Goal: Information Seeking & Learning: Find specific fact

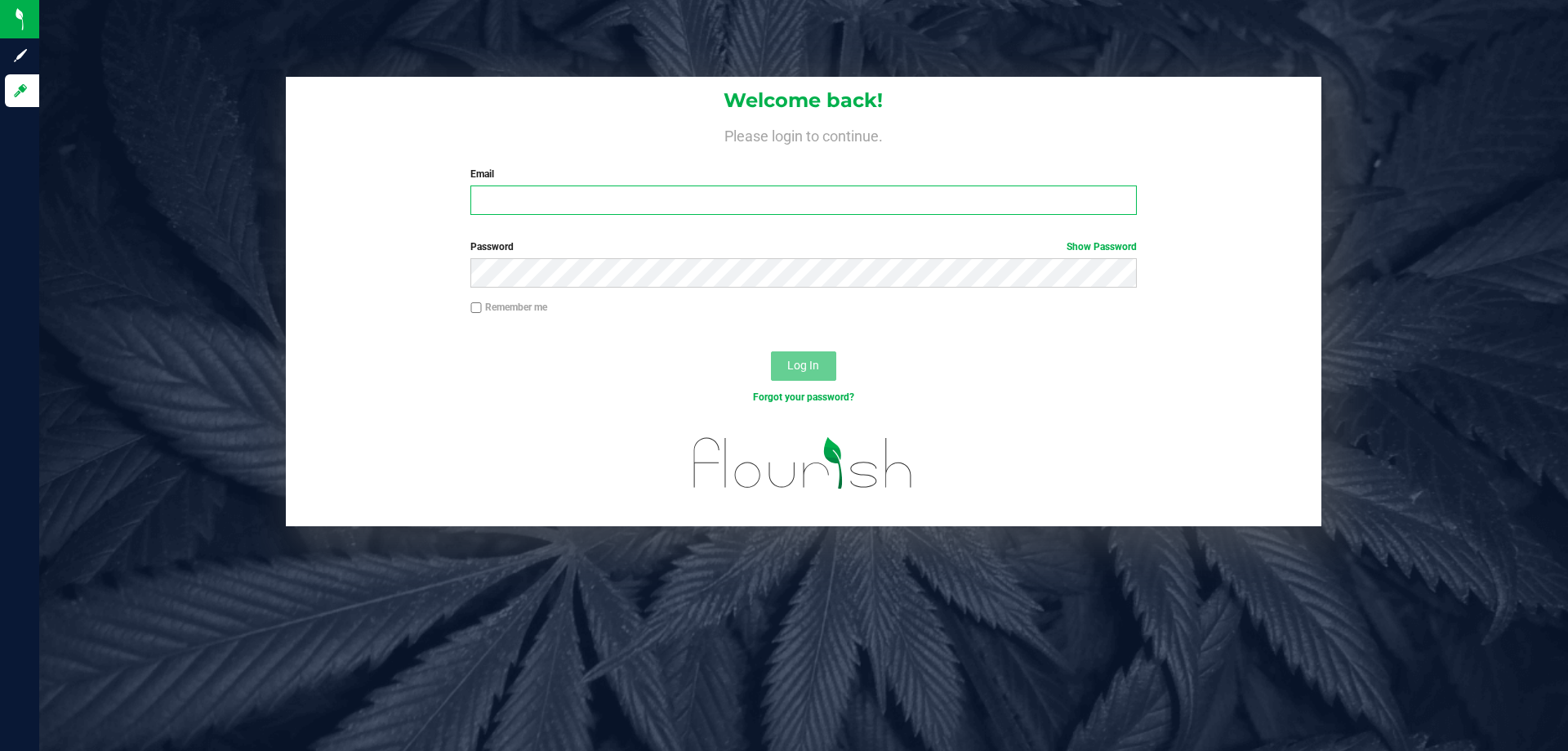
click at [771, 214] on input "Email" at bounding box center [803, 200] width 666 height 30
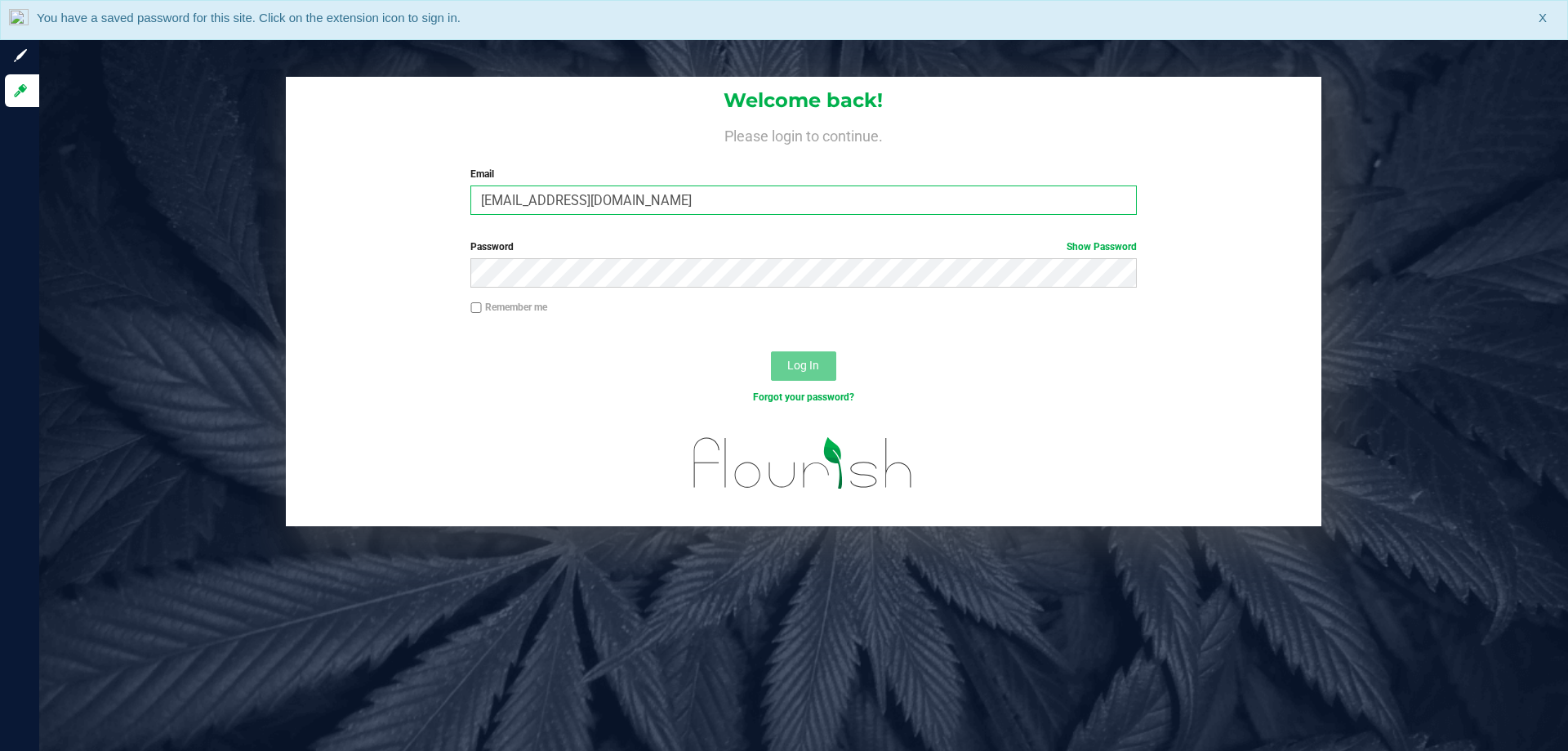
type input "gjewelewicz@liveparallel.com"
click at [771, 352] on button "Log In" at bounding box center [803, 366] width 66 height 30
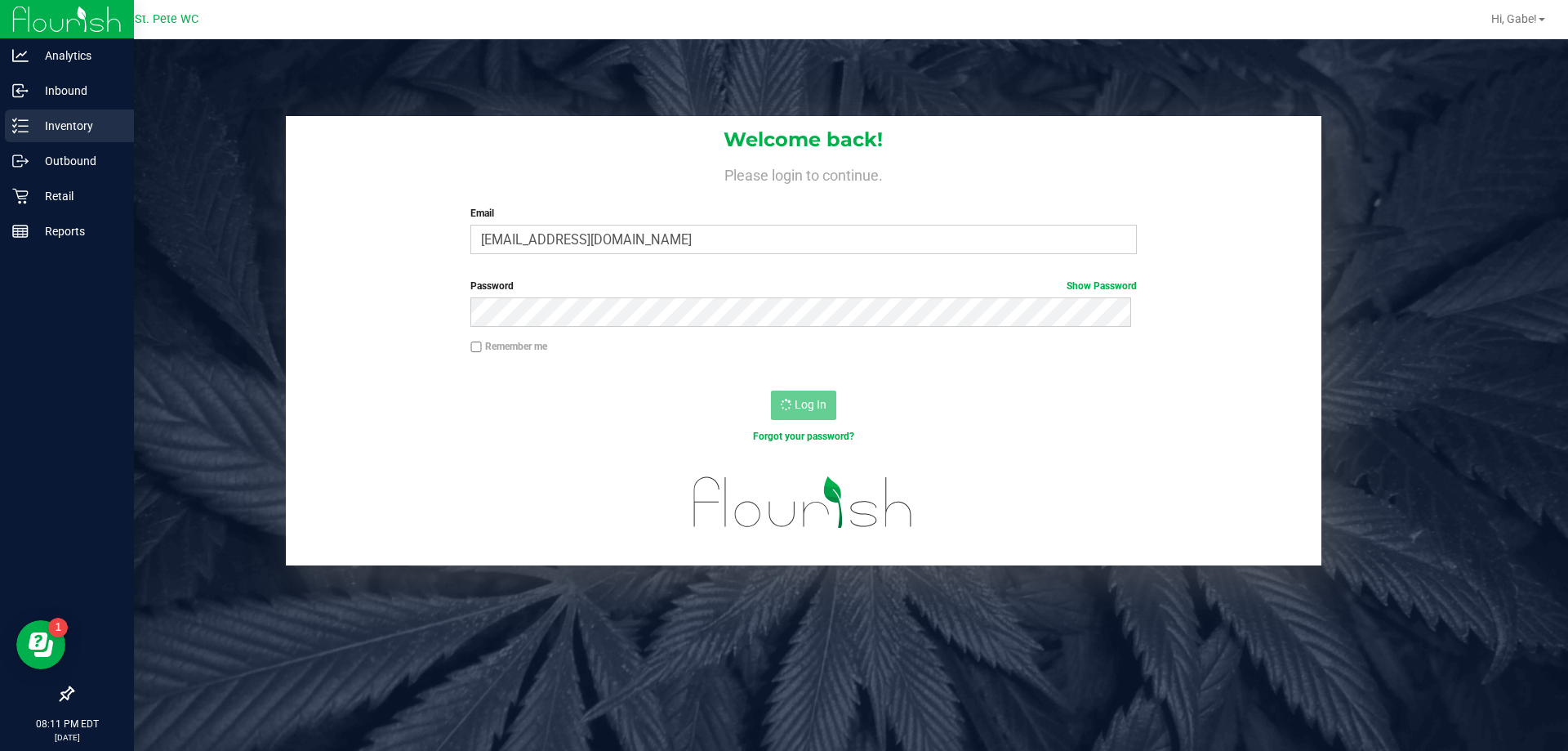
click at [29, 121] on p "Inventory" at bounding box center [77, 126] width 98 height 20
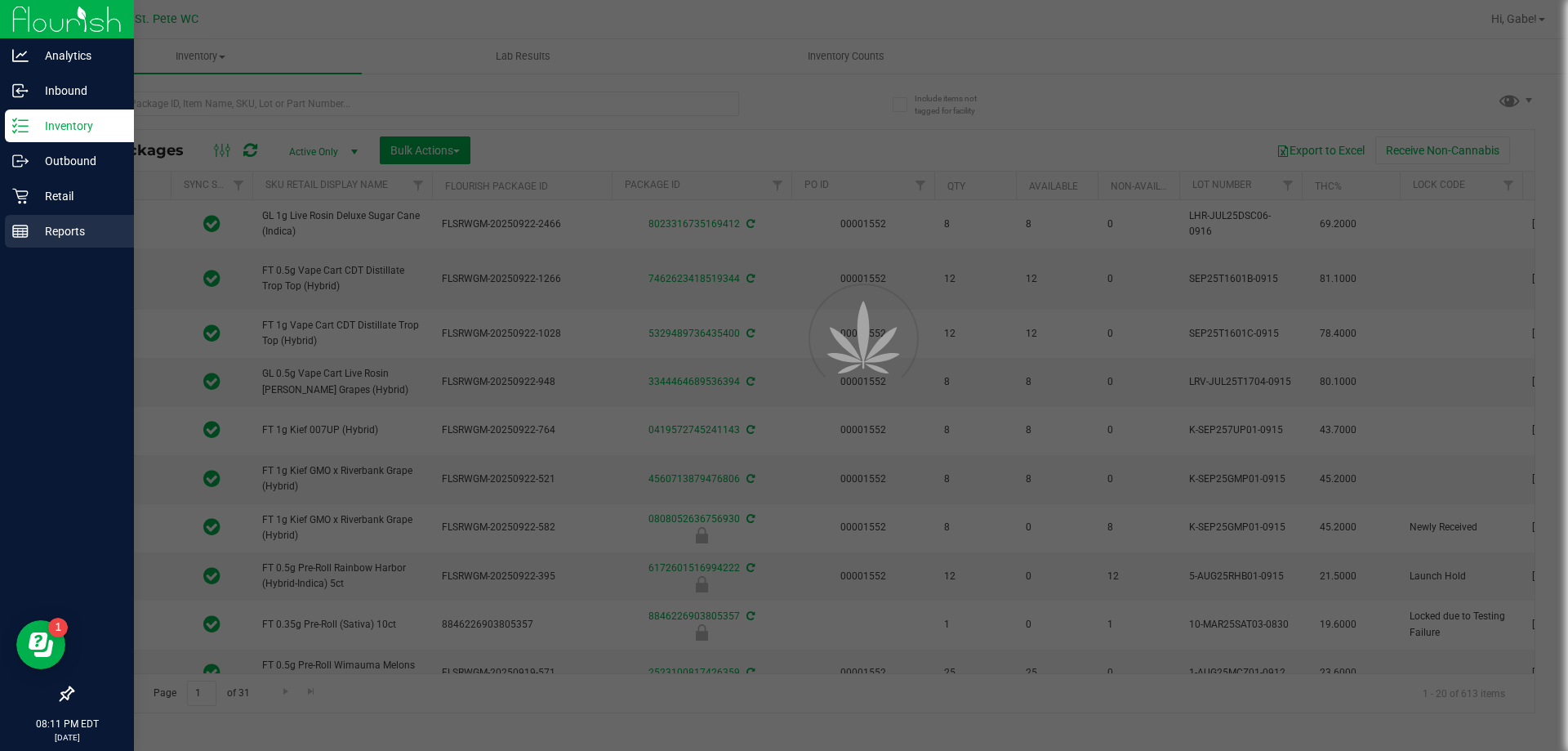
click at [72, 225] on p "Reports" at bounding box center [77, 231] width 98 height 20
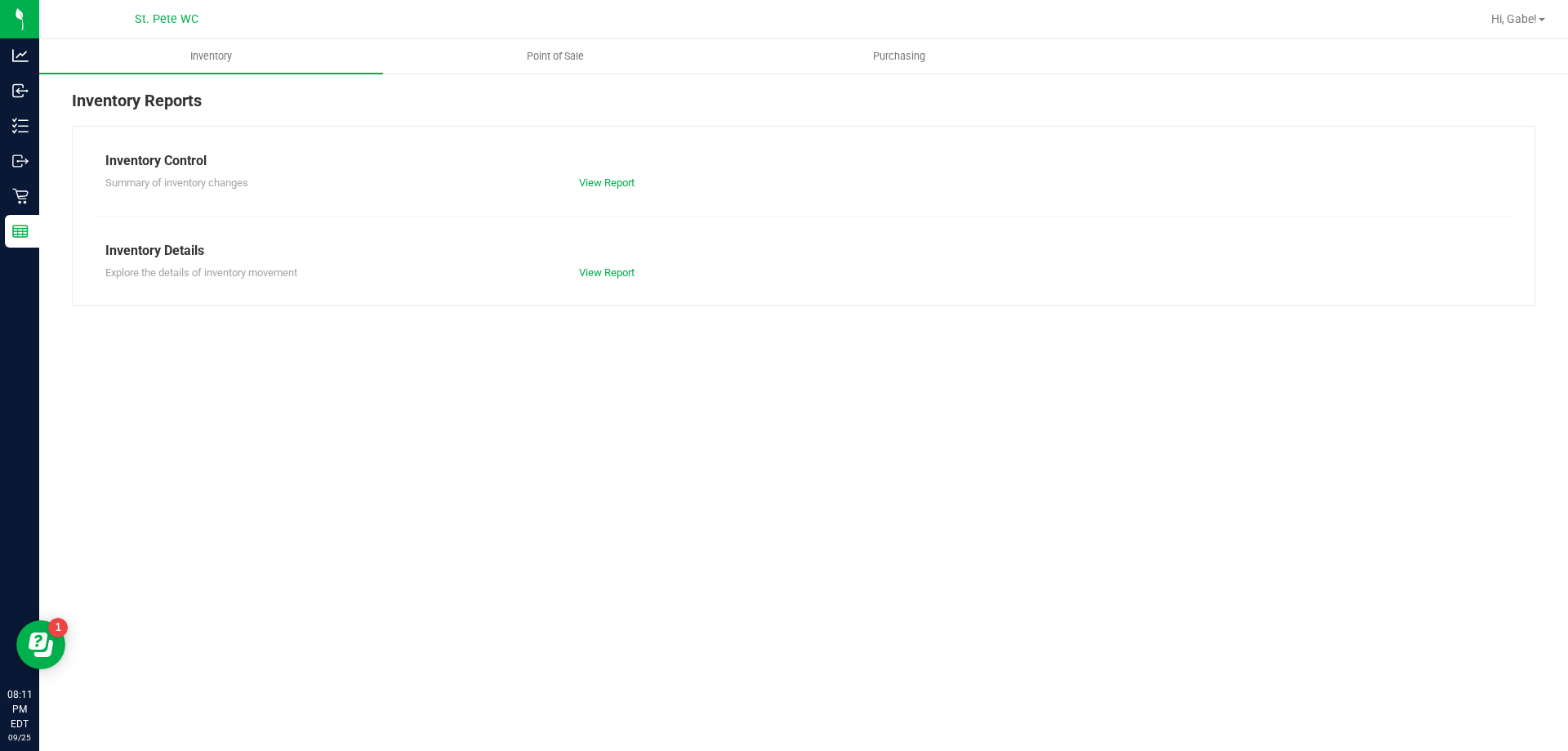
click at [542, 37] on nav "St. [PERSON_NAME] WC Hi, Gabe!" at bounding box center [803, 19] width 1529 height 39
click at [545, 63] on span "Point of Sale" at bounding box center [555, 55] width 101 height 14
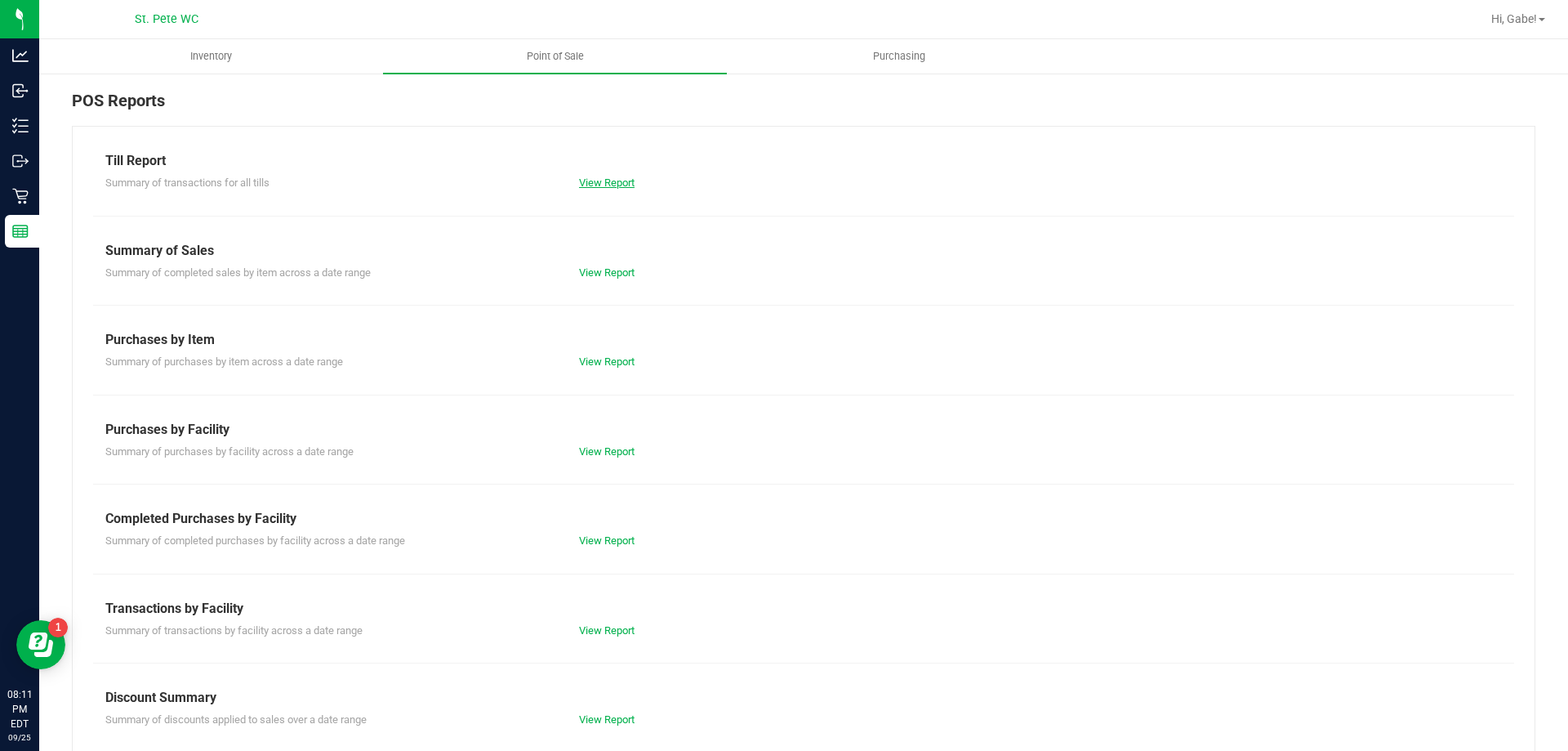
click at [589, 182] on link "View Report" at bounding box center [607, 182] width 55 height 12
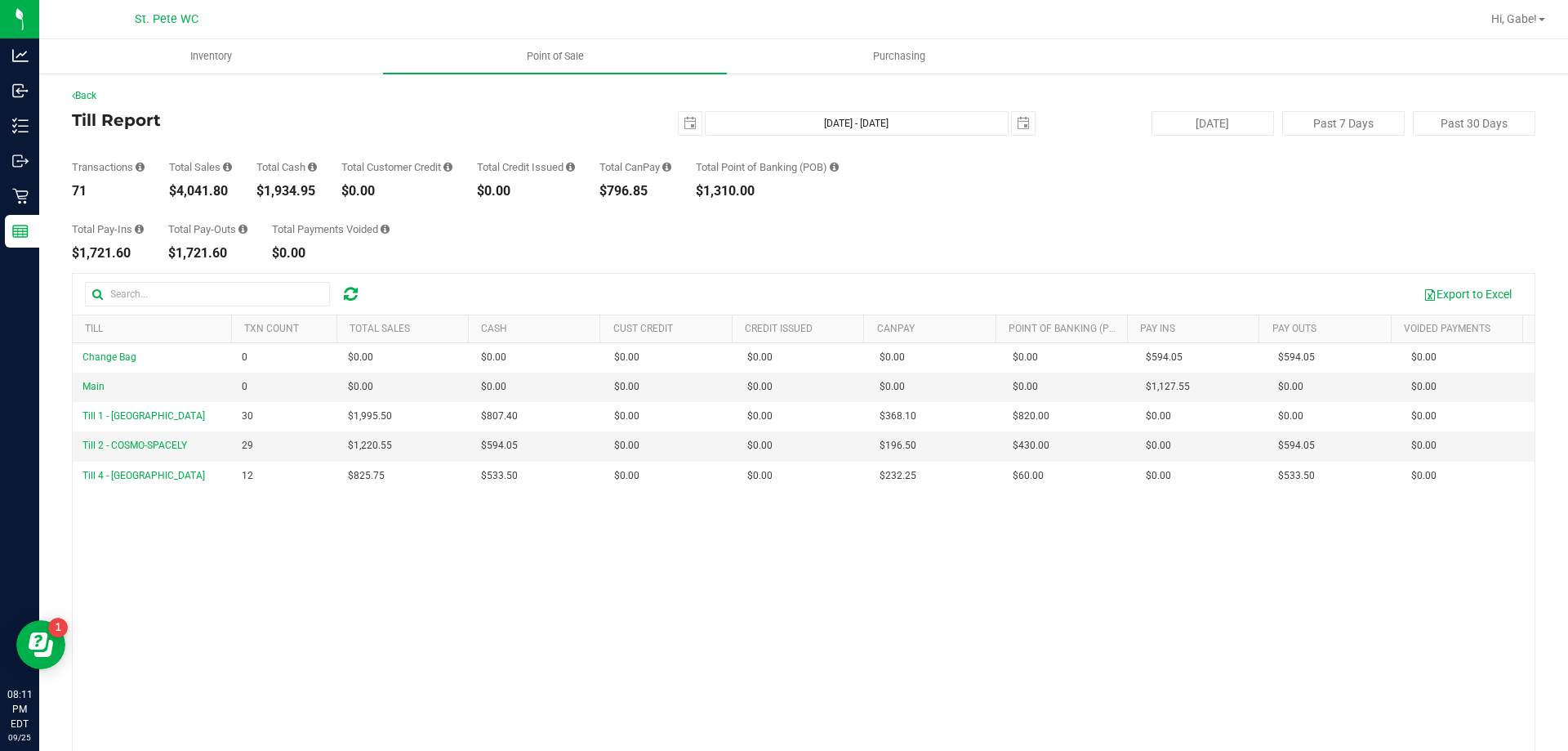
click at [226, 194] on div "$4,041.80" at bounding box center [200, 192] width 63 height 13
drag, startPoint x: 240, startPoint y: 188, endPoint x: 180, endPoint y: 194, distance: 60.3
click at [180, 194] on div "Transactions 71 Total Sales $4,041.80 Total Cash $1,934.95 Total Customer Credi…" at bounding box center [803, 166] width 1463 height 62
copy div "4,041.80"
click at [684, 121] on span "select" at bounding box center [691, 124] width 13 height 13
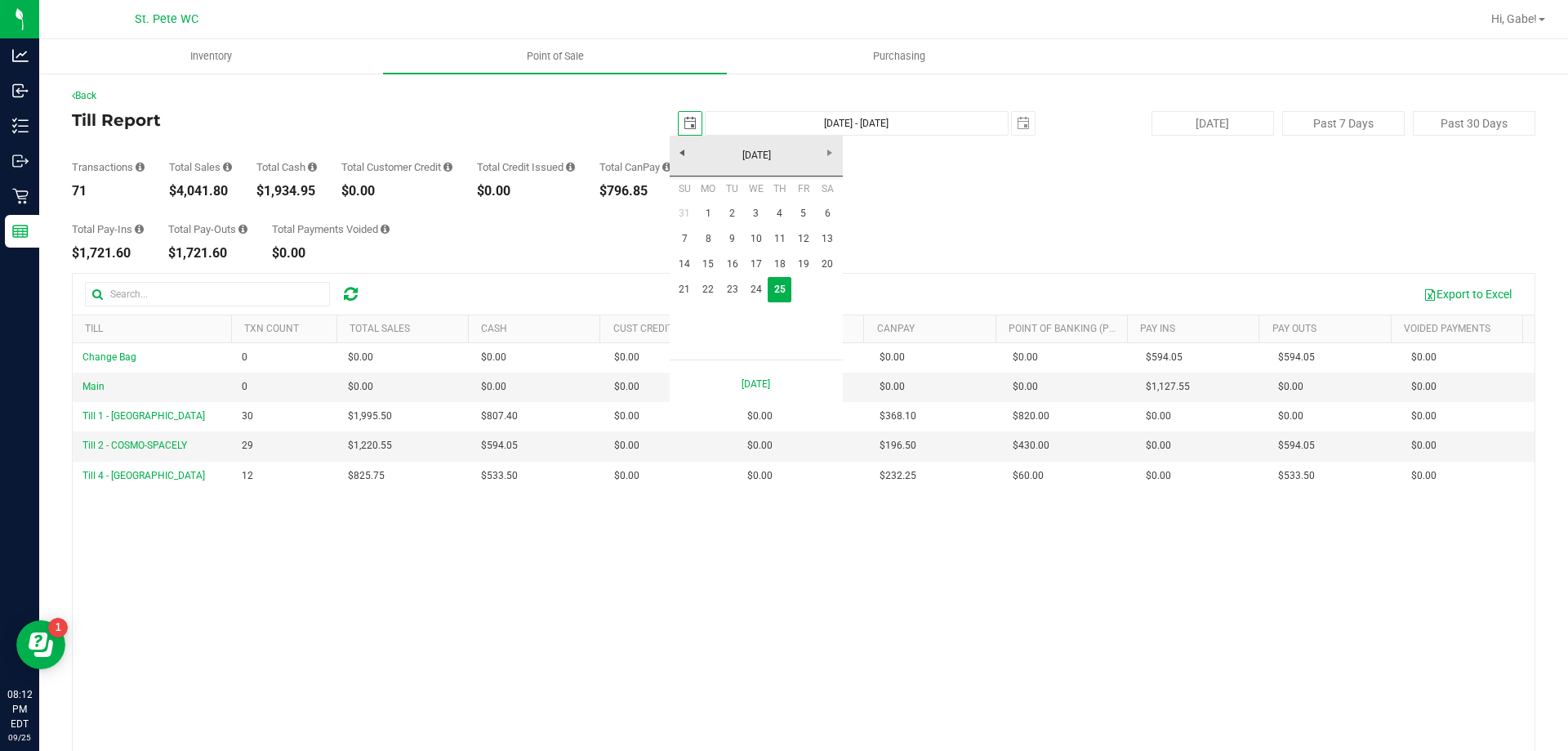
scroll to position [0, 41]
click at [709, 286] on link "22" at bounding box center [708, 290] width 24 height 26
type input "[DATE]"
type input "[DATE] - [DATE]"
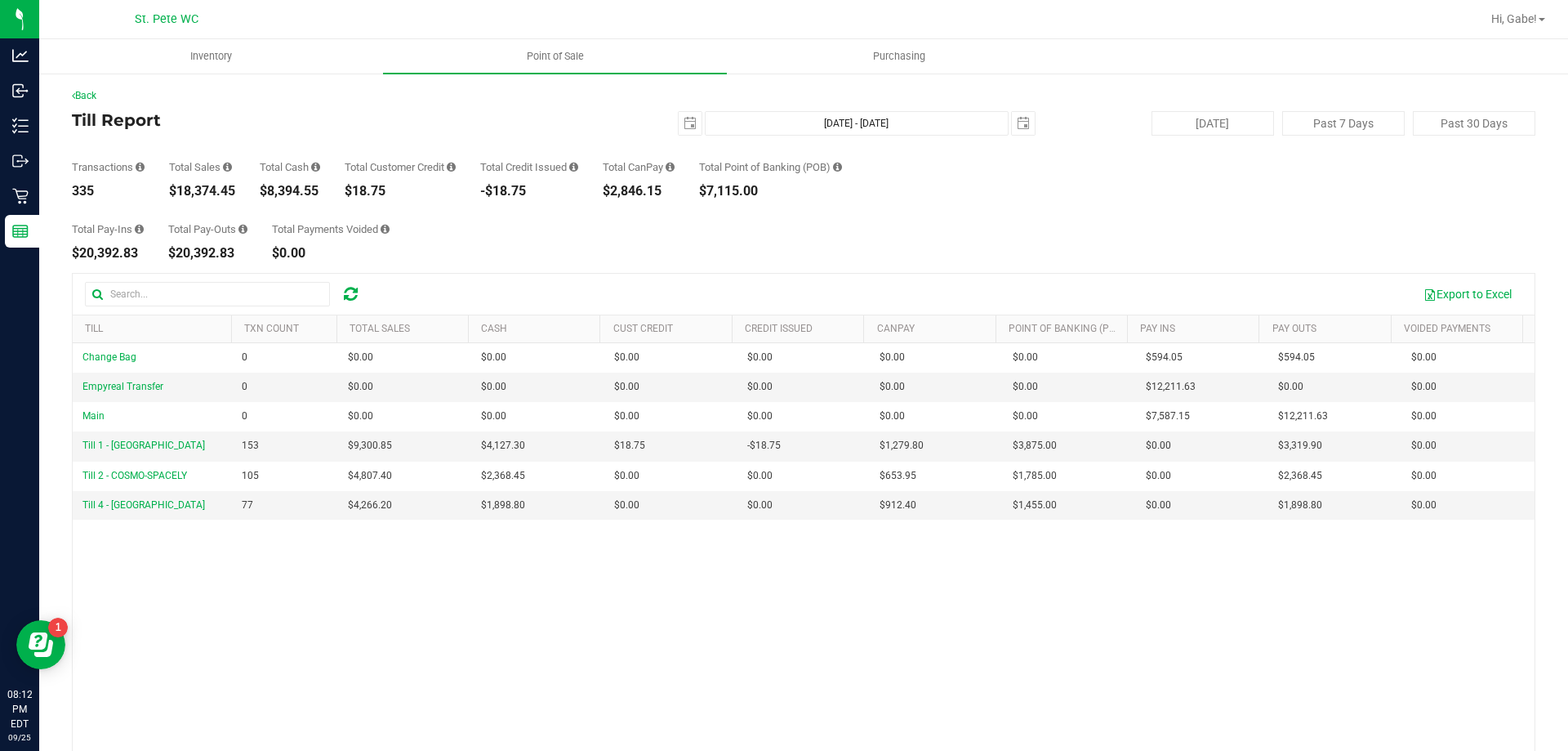
drag, startPoint x: 245, startPoint y: 186, endPoint x: 180, endPoint y: 193, distance: 65.4
click at [180, 193] on div "Transactions 335 Total Sales $18,374.45 Total Cash $8,394.55 Total Customer Cre…" at bounding box center [803, 166] width 1463 height 62
copy div "18,374.45"
click at [685, 128] on span "select" at bounding box center [691, 124] width 13 height 13
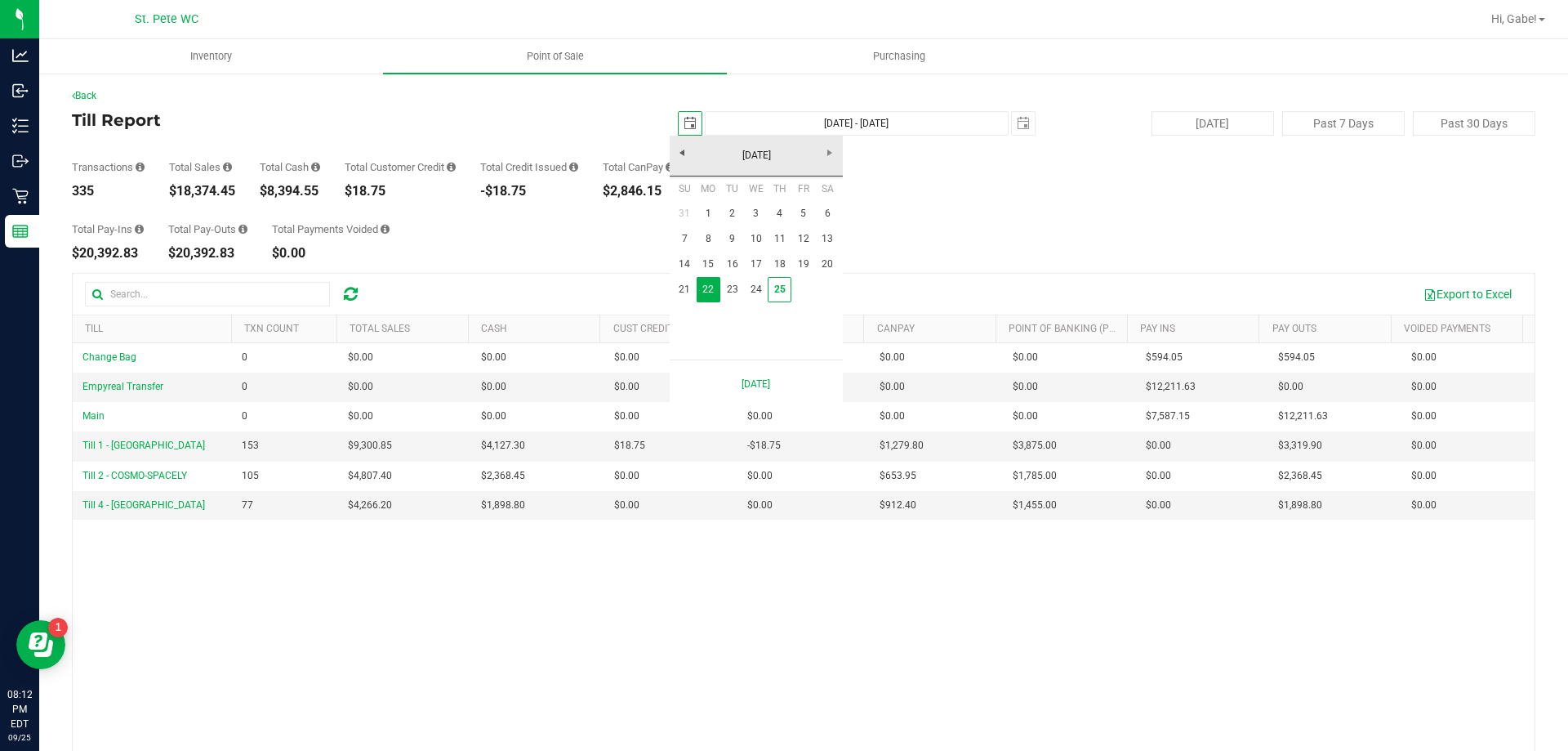
scroll to position [0, 41]
click at [708, 213] on link "1" at bounding box center [708, 213] width 24 height 26
type input "[DATE]"
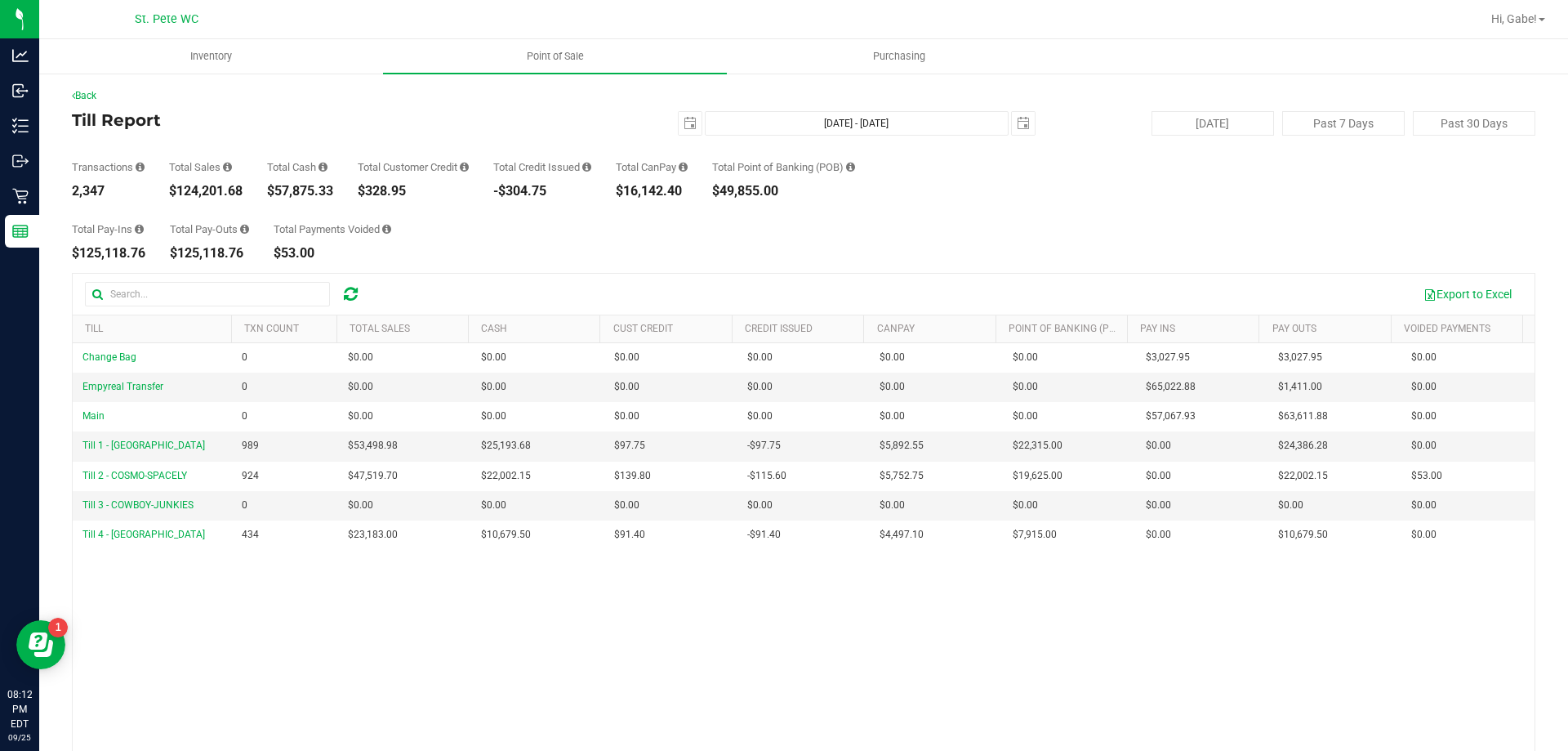
drag, startPoint x: 258, startPoint y: 190, endPoint x: 199, endPoint y: 191, distance: 59.0
click at [194, 192] on div "Transactions 2,347 Total Sales $124,201.68 Total Cash $57,875.33 Total Customer…" at bounding box center [803, 166] width 1463 height 62
click at [276, 187] on div "$57,875.33" at bounding box center [299, 192] width 66 height 13
drag, startPoint x: 243, startPoint y: 187, endPoint x: 180, endPoint y: 192, distance: 63.2
click at [180, 192] on div "$124,201.68" at bounding box center [205, 192] width 73 height 13
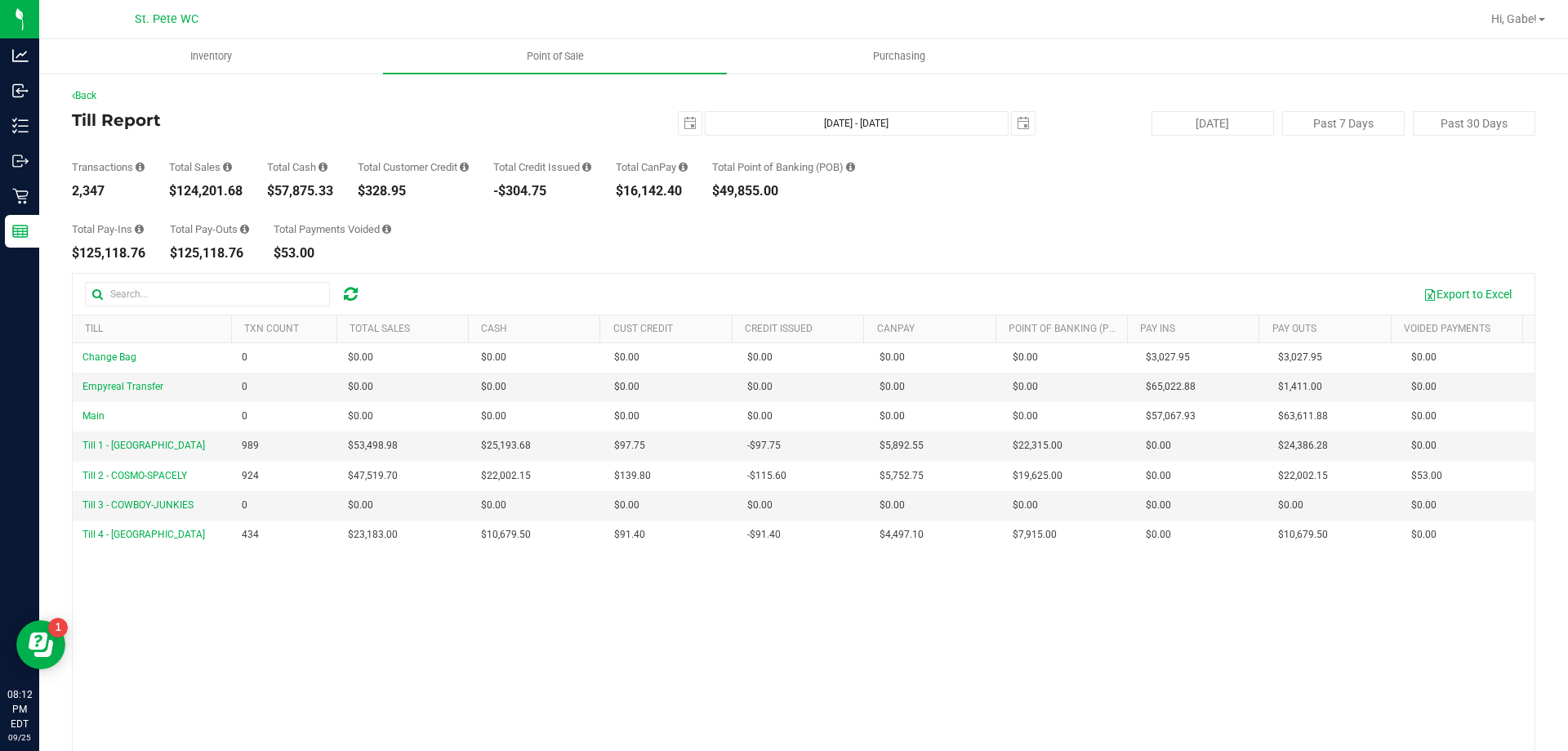
copy div "124,201.68"
click at [1152, 116] on button "[DATE]" at bounding box center [1213, 124] width 123 height 25
type input "[DATE] - [DATE]"
click at [581, 51] on span "Point of Sale" at bounding box center [555, 55] width 101 height 14
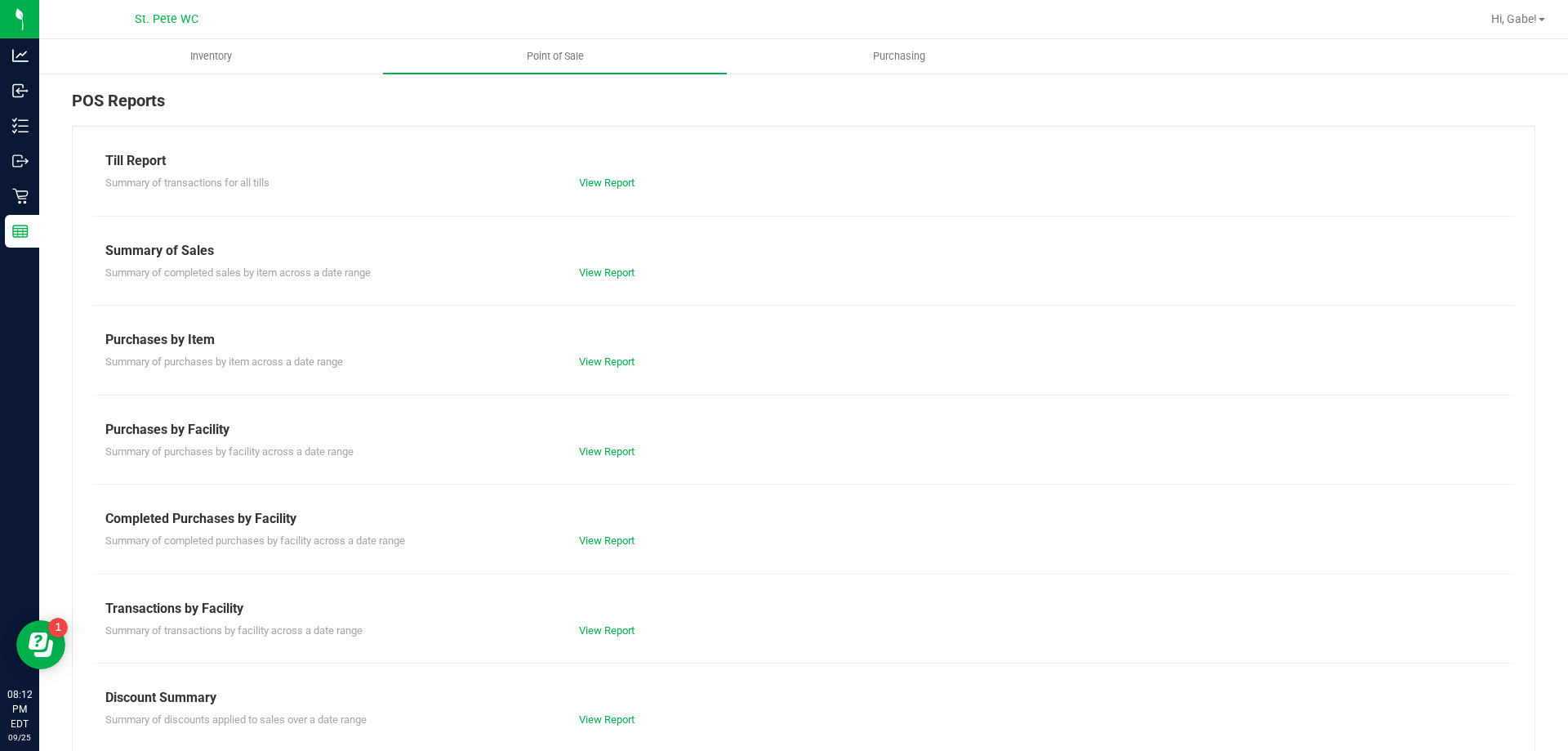
click at [608, 706] on div "Discount Summary" at bounding box center [804, 698] width 1397 height 20
click at [606, 713] on div "View Report" at bounding box center [685, 720] width 237 height 16
click at [587, 724] on link "View Report" at bounding box center [607, 719] width 55 height 12
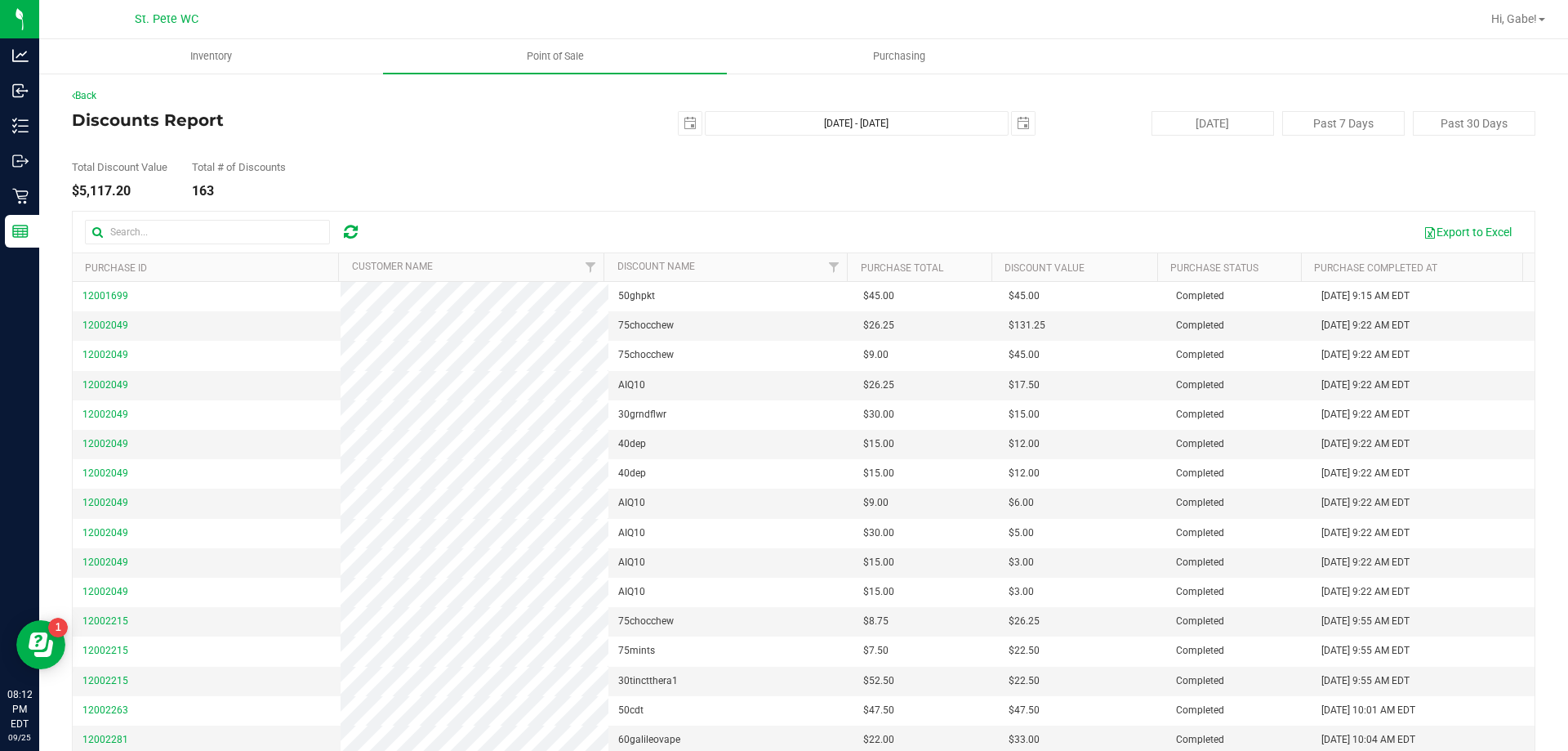
drag, startPoint x: 133, startPoint y: 184, endPoint x: 77, endPoint y: 186, distance: 56.0
click at [77, 186] on div "Total Discount Value $5,117.20" at bounding box center [119, 180] width 95 height 36
copy div "5,117.20"
click at [1182, 120] on button "[DATE]" at bounding box center [1213, 124] width 123 height 25
click at [328, 44] on uib-tab-heading "Inventory" at bounding box center [211, 56] width 342 height 32
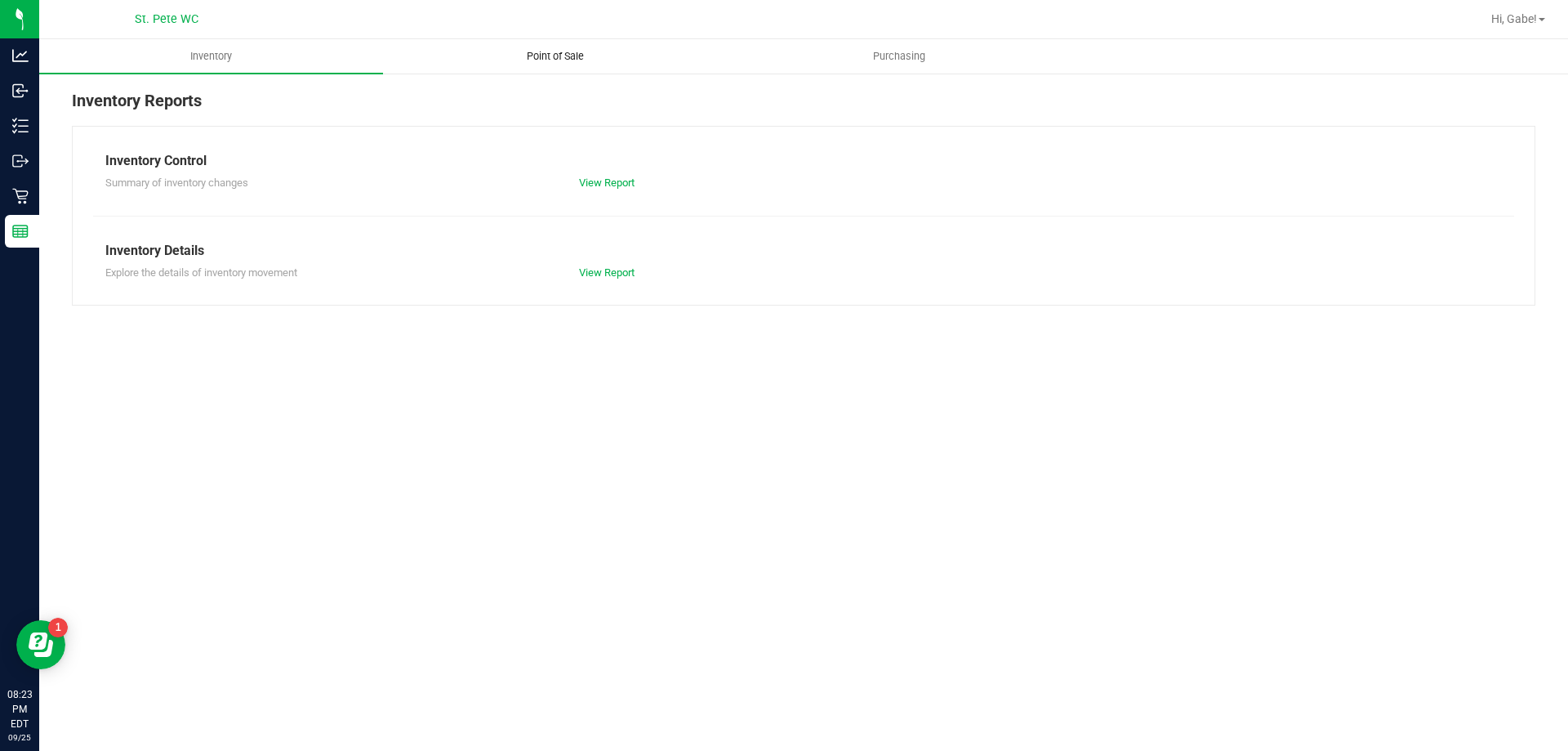
click at [547, 60] on span "Point of Sale" at bounding box center [555, 55] width 101 height 14
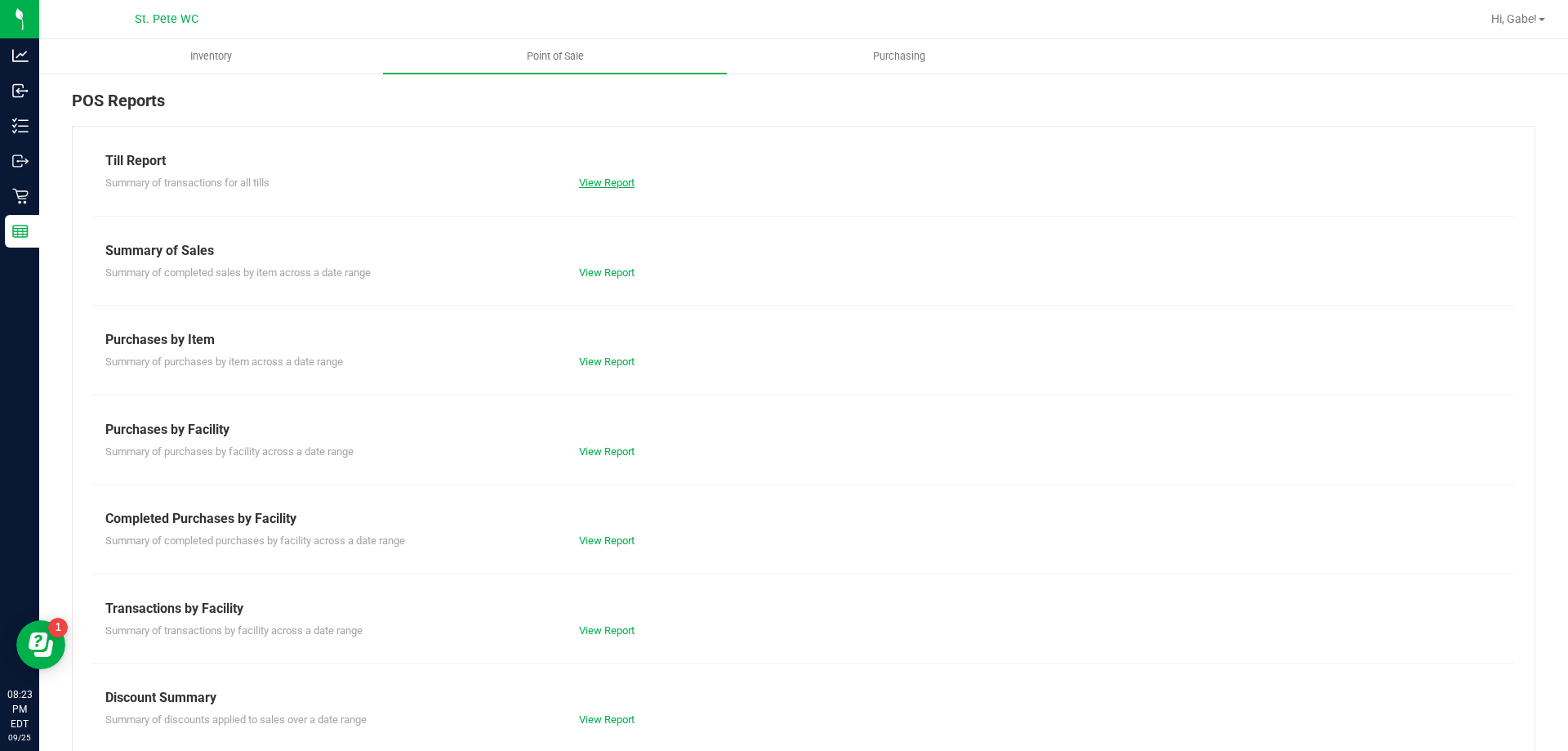
click at [611, 179] on link "View Report" at bounding box center [607, 182] width 55 height 12
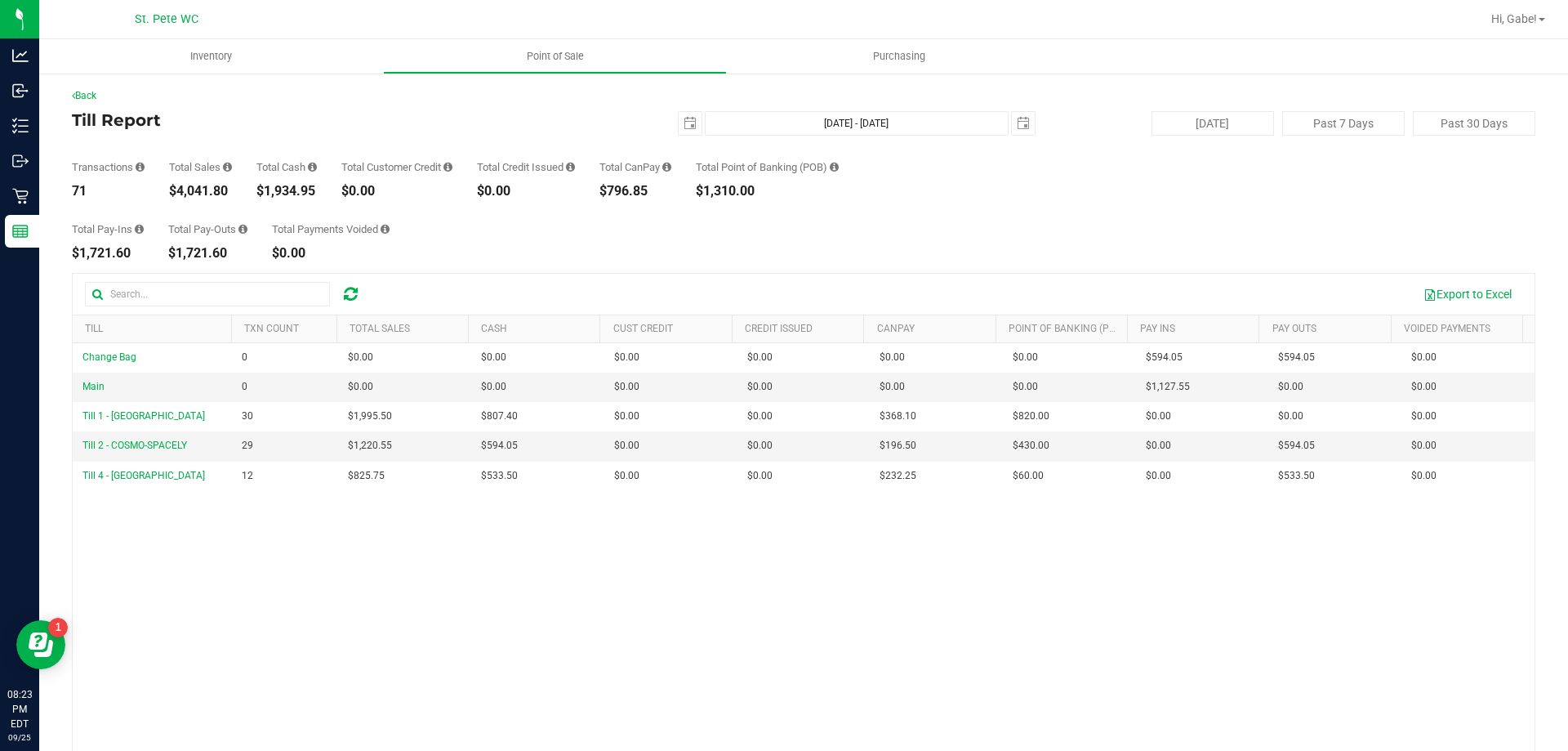
click at [295, 186] on div "$1,934.95" at bounding box center [286, 192] width 60 height 13
click at [295, 192] on div "$1,934.95" at bounding box center [286, 192] width 60 height 13
click at [295, 193] on div "$1,934.95" at bounding box center [286, 192] width 60 height 13
click at [364, 180] on div "Total Customer Credit $0.00" at bounding box center [396, 180] width 111 height 36
drag, startPoint x: 316, startPoint y: 185, endPoint x: 261, endPoint y: 192, distance: 55.4
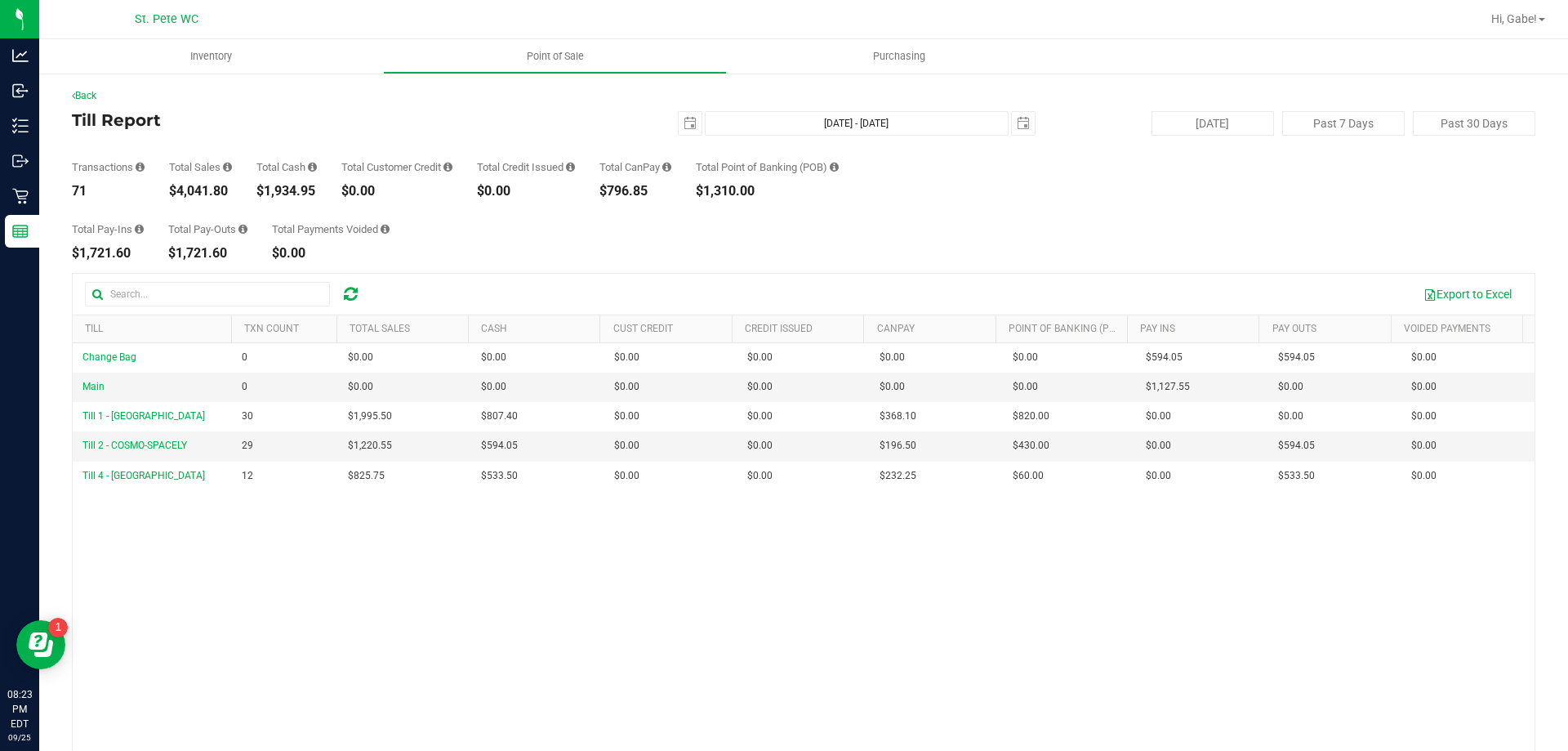
click at [261, 192] on div "$1,934.95" at bounding box center [286, 192] width 60 height 13
click at [232, 143] on div "Transactions 71 Total Sales $4,041.80 Total Cash $1,934.95 Total Customer Credi…" at bounding box center [803, 166] width 1463 height 62
drag, startPoint x: 236, startPoint y: 191, endPoint x: 177, endPoint y: 190, distance: 59.0
click at [177, 190] on div "Transactions 71 Total Sales $4,041.80 Total Cash $1,934.95 Total Customer Credi…" at bounding box center [803, 166] width 1463 height 62
click at [288, 186] on div "$1,934.95" at bounding box center [286, 192] width 60 height 13
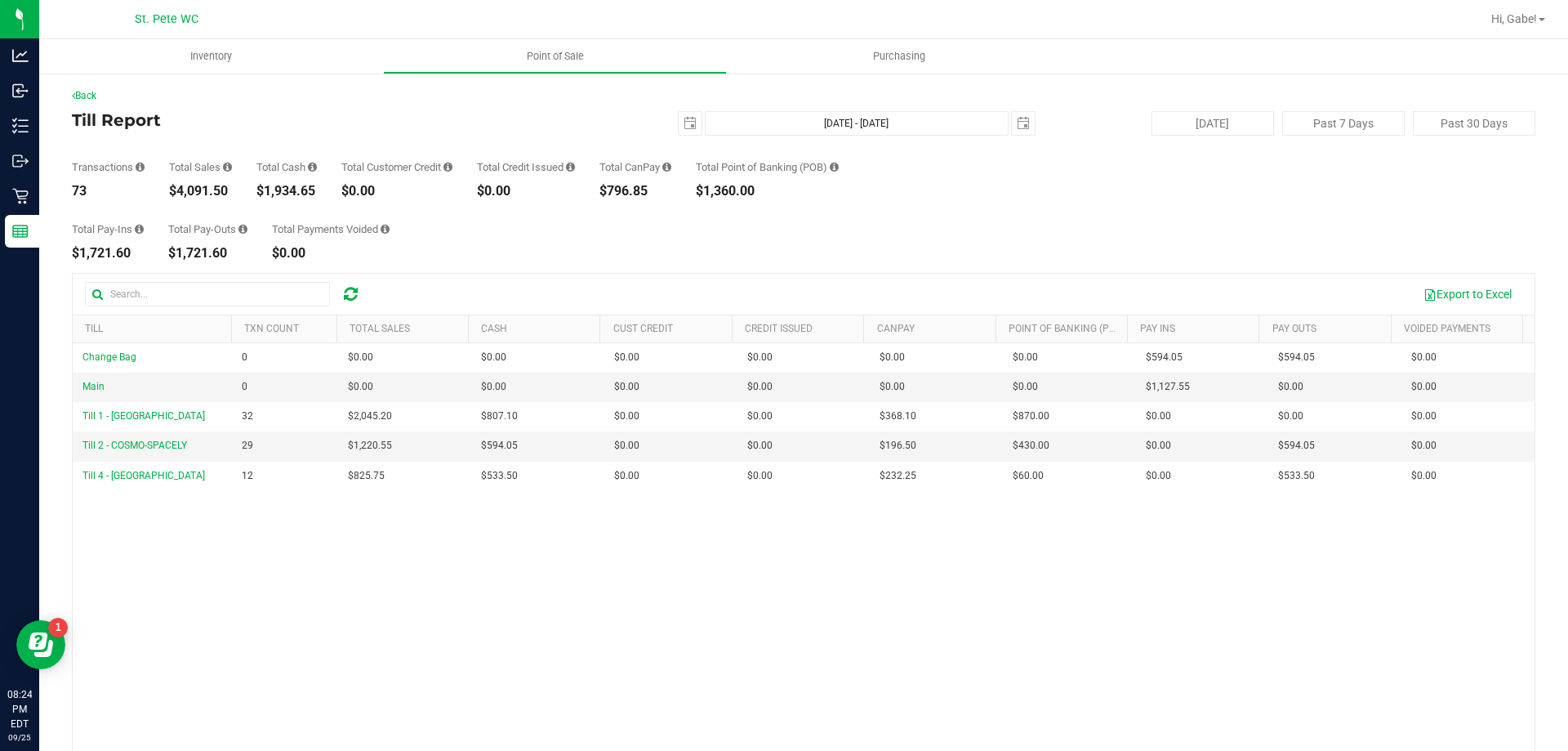
drag, startPoint x: 233, startPoint y: 194, endPoint x: 179, endPoint y: 189, distance: 54.2
click at [179, 189] on div "Transactions 73 Total Sales $4,091.50 Total Cash $1,934.65 Total Customer Credi…" at bounding box center [803, 166] width 1463 height 62
copy div "4,091.50"
click at [691, 124] on span "select" at bounding box center [690, 123] width 23 height 23
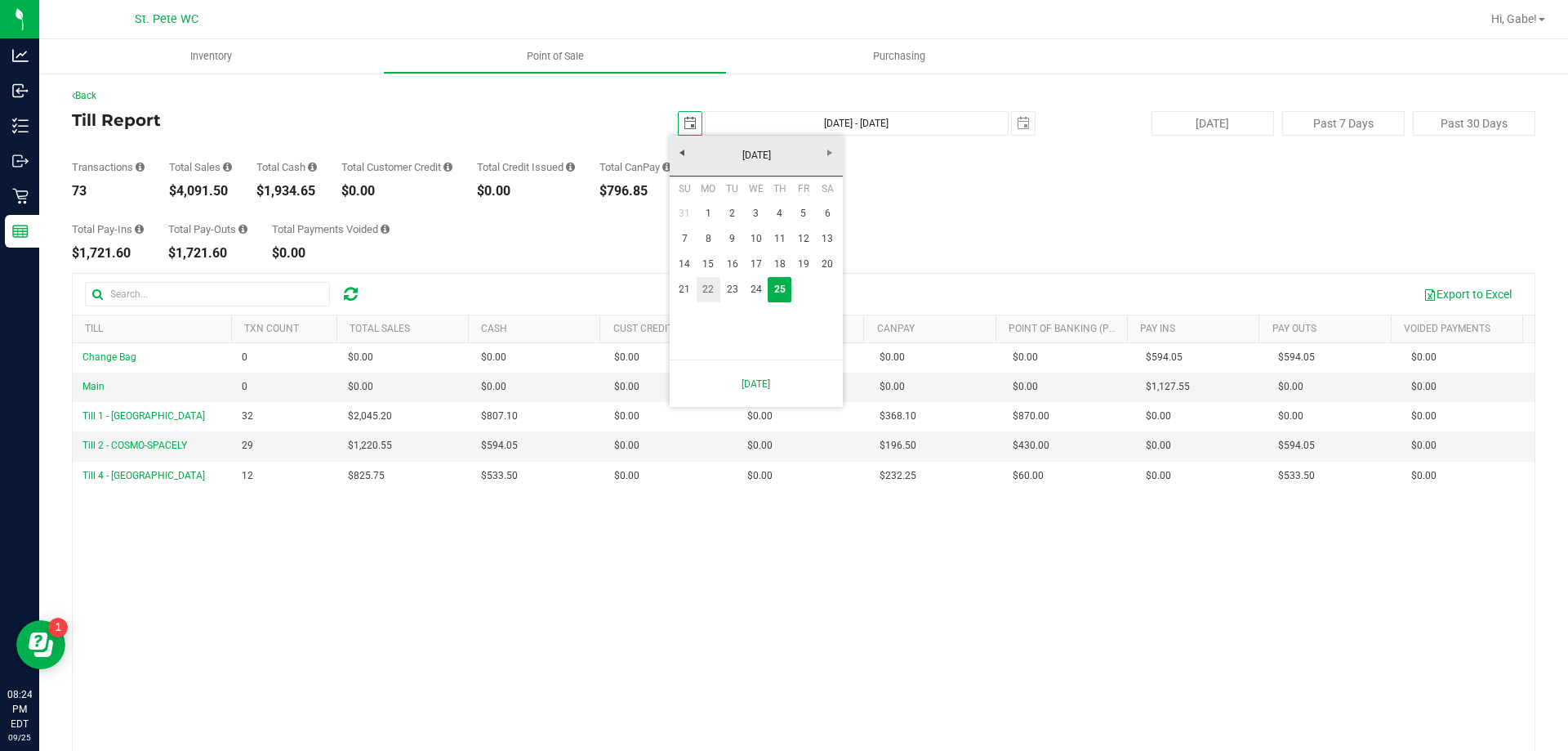
click at [708, 285] on link "22" at bounding box center [708, 290] width 24 height 26
type input "[DATE]"
type input "[DATE] - [DATE]"
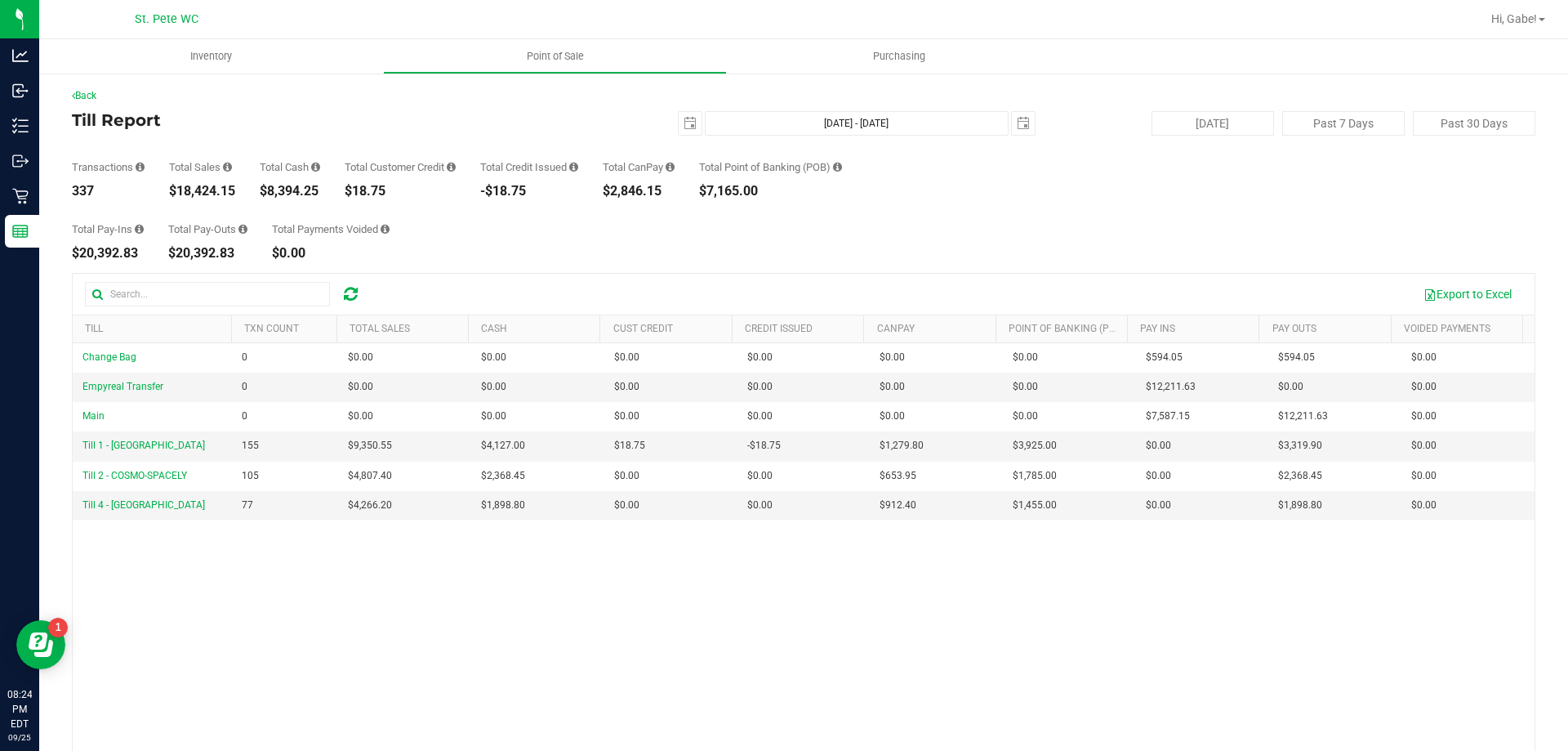
drag, startPoint x: 242, startPoint y: 192, endPoint x: 171, endPoint y: 188, distance: 71.1
click at [171, 188] on div "Transactions 337 Total Sales $18,424.15 Total Cash $8,394.25 Total Customer Cre…" at bounding box center [803, 166] width 1463 height 62
click at [171, 189] on div "$18,424.15" at bounding box center [201, 192] width 66 height 13
click at [237, 189] on div "Transactions 337 Total Sales $18,424.15 Total Cash $8,394.25 Total Customer Cre…" at bounding box center [803, 166] width 1463 height 62
drag, startPoint x: 237, startPoint y: 189, endPoint x: 178, endPoint y: 192, distance: 59.1
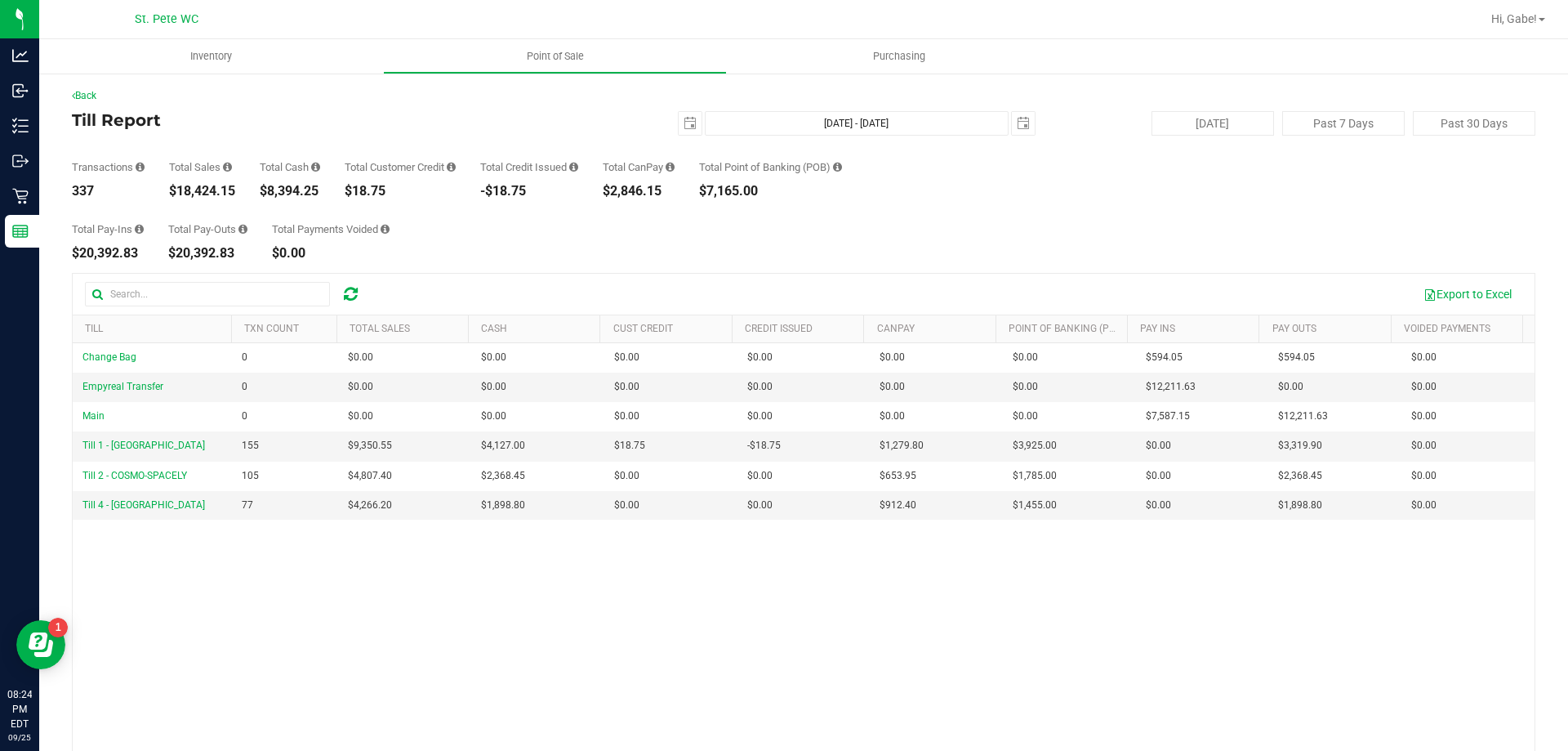
click at [178, 192] on div "Transactions 337 Total Sales $18,424.15 Total Cash $8,394.25 Total Customer Cre…" at bounding box center [803, 166] width 1463 height 62
copy div "18,424.15"
click at [684, 128] on span "select" at bounding box center [691, 124] width 13 height 13
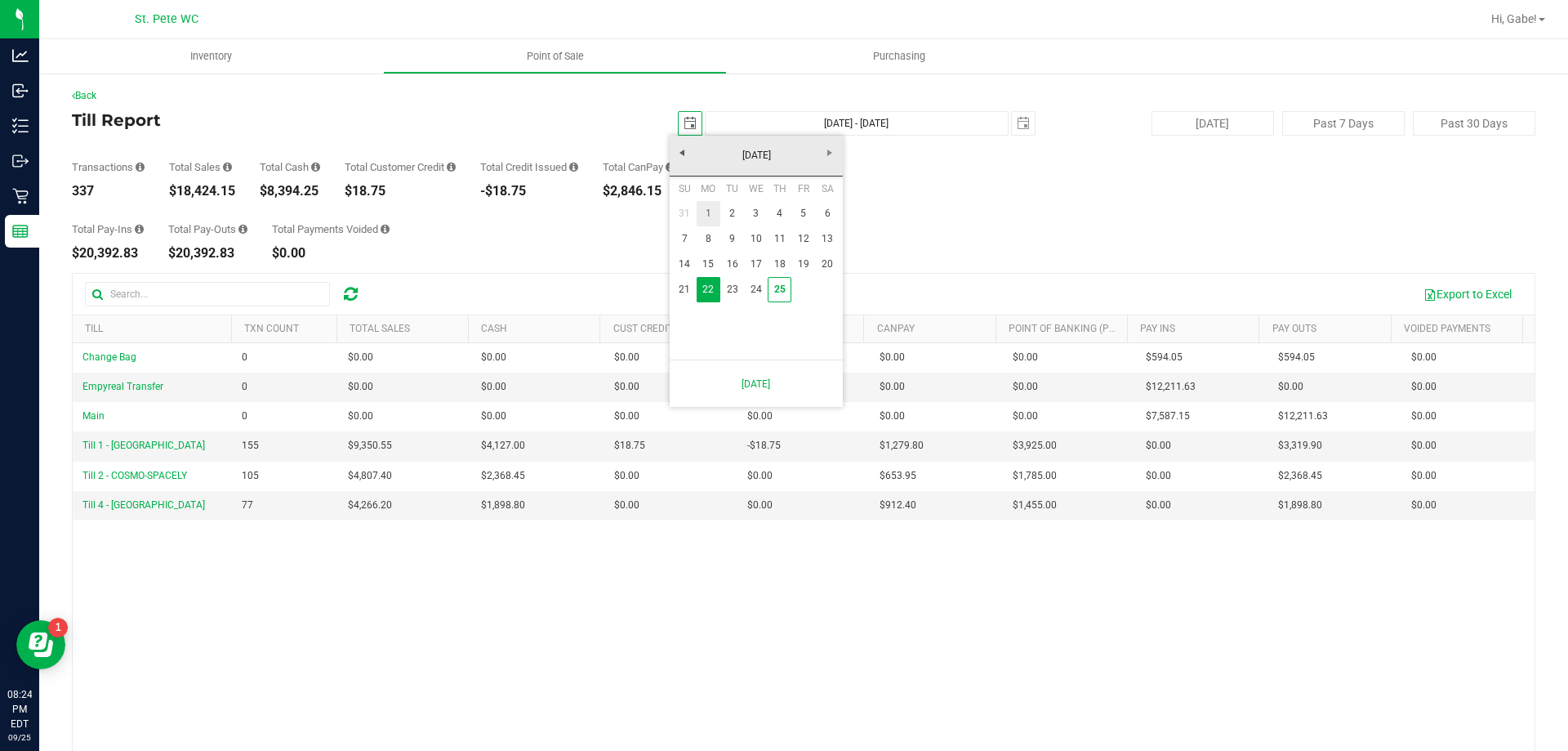
click at [709, 212] on link "1" at bounding box center [708, 213] width 24 height 26
type input "[DATE]"
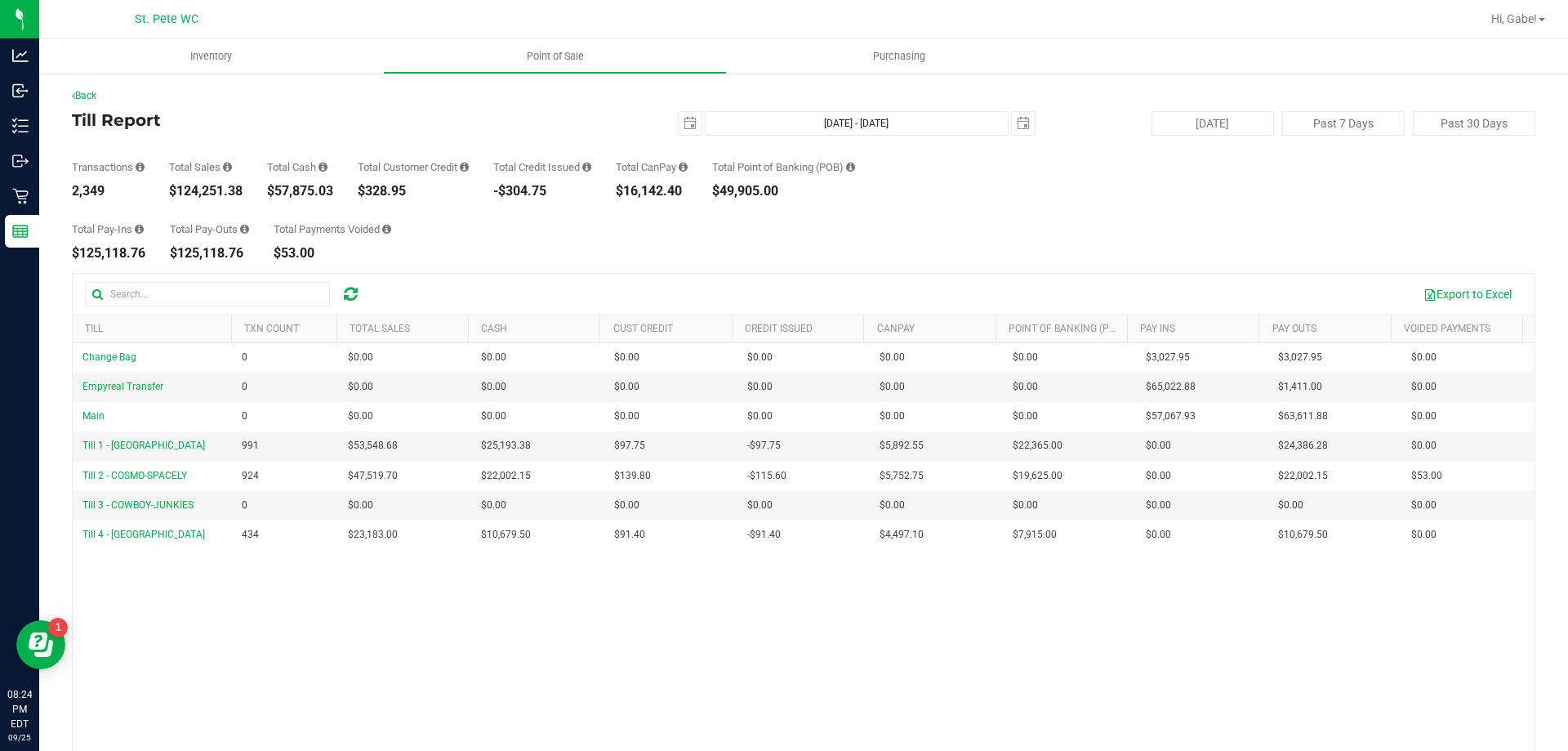
drag, startPoint x: 244, startPoint y: 190, endPoint x: 176, endPoint y: 189, distance: 68.0
click at [176, 189] on div "Transactions 2,349 Total Sales $124,251.38 Total Cash $57,875.03 Total Customer…" at bounding box center [803, 166] width 1463 height 62
copy div "124,251.38"
click at [1190, 135] on div "Transactions 2,349 Total Sales $124,251.38 Total Cash $57,875.03 Total Customer…" at bounding box center [803, 166] width 1463 height 62
click at [1188, 129] on button "[DATE]" at bounding box center [1213, 124] width 123 height 25
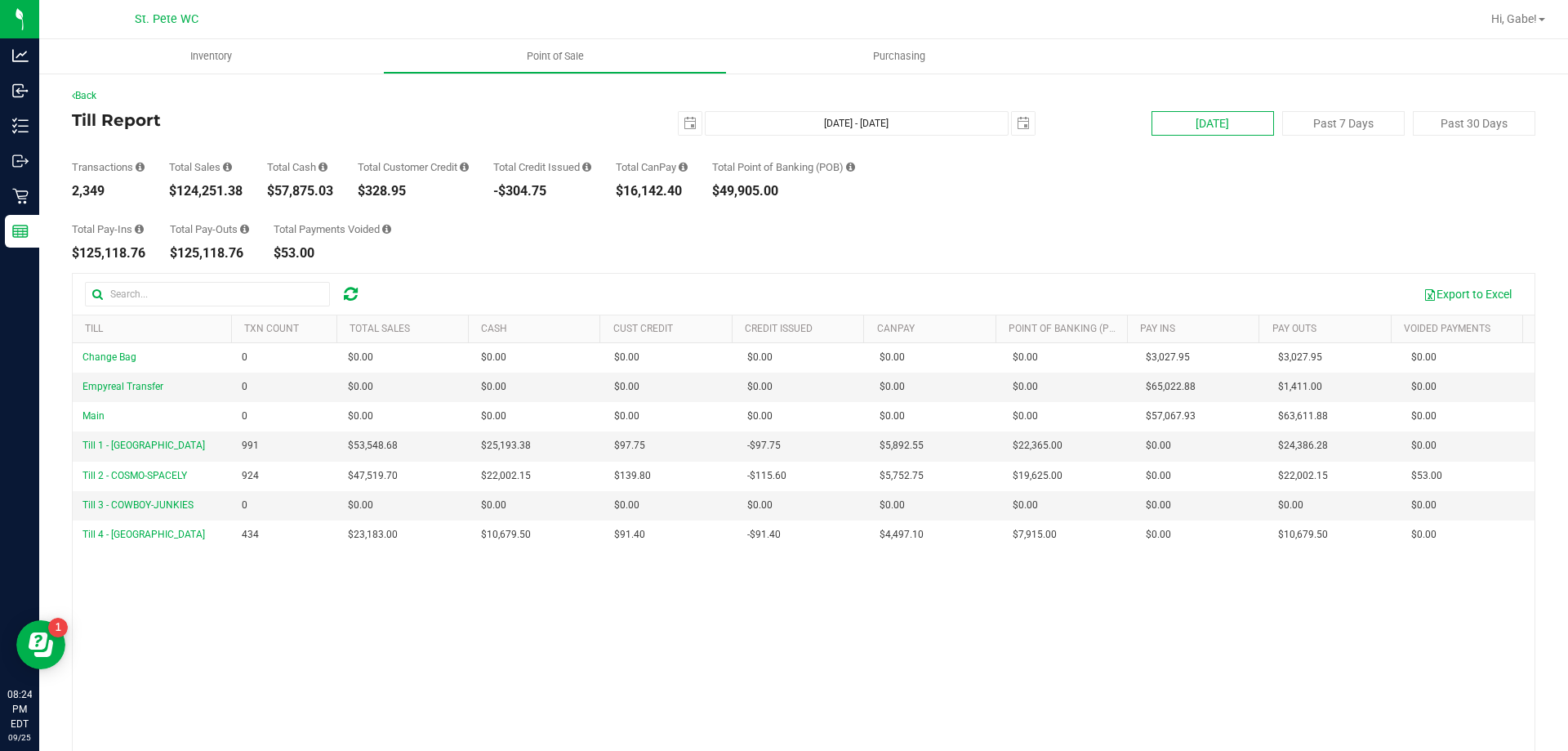
type input "[DATE] - [DATE]"
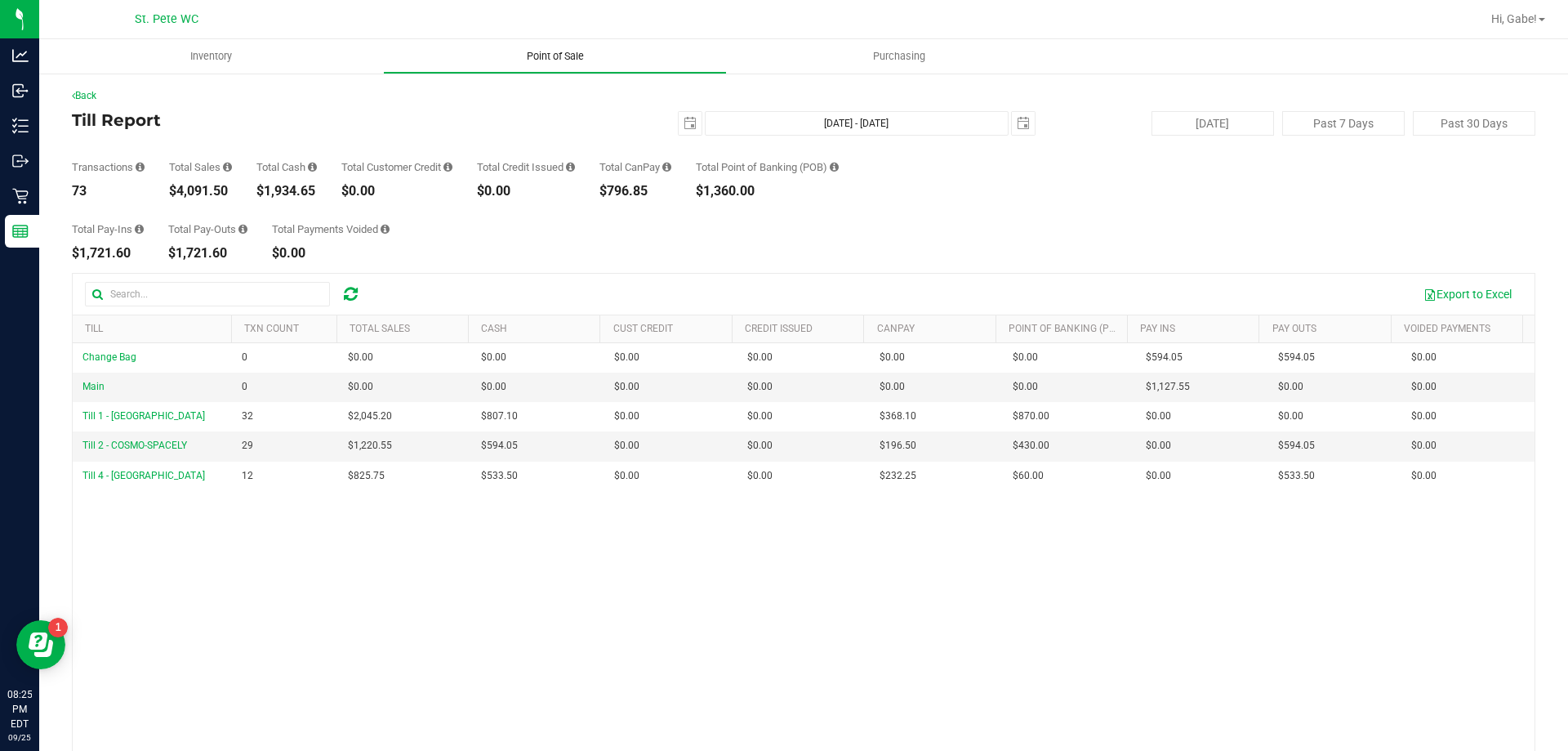
click at [548, 54] on span "Point of Sale" at bounding box center [555, 55] width 101 height 14
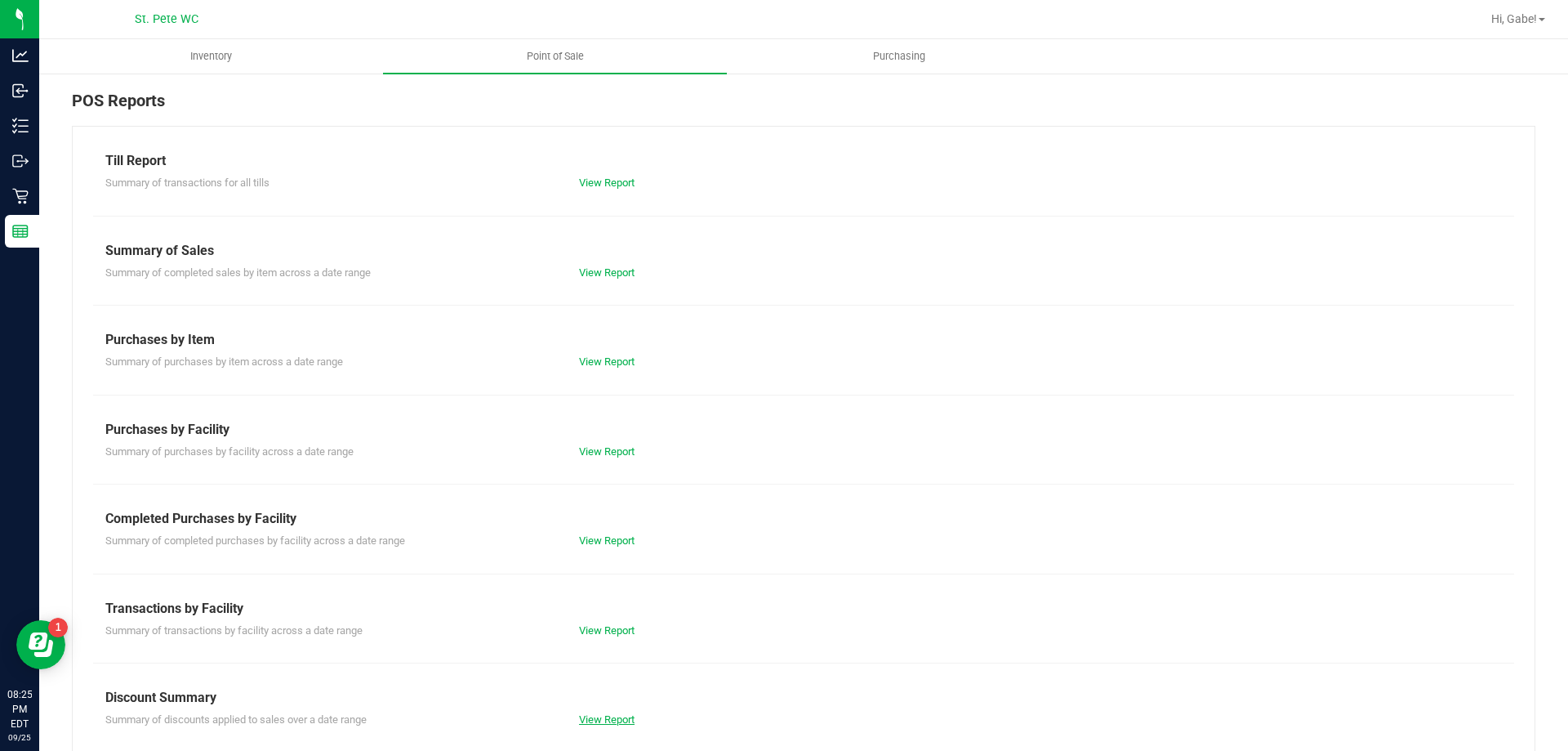
click at [613, 723] on link "View Report" at bounding box center [607, 719] width 55 height 12
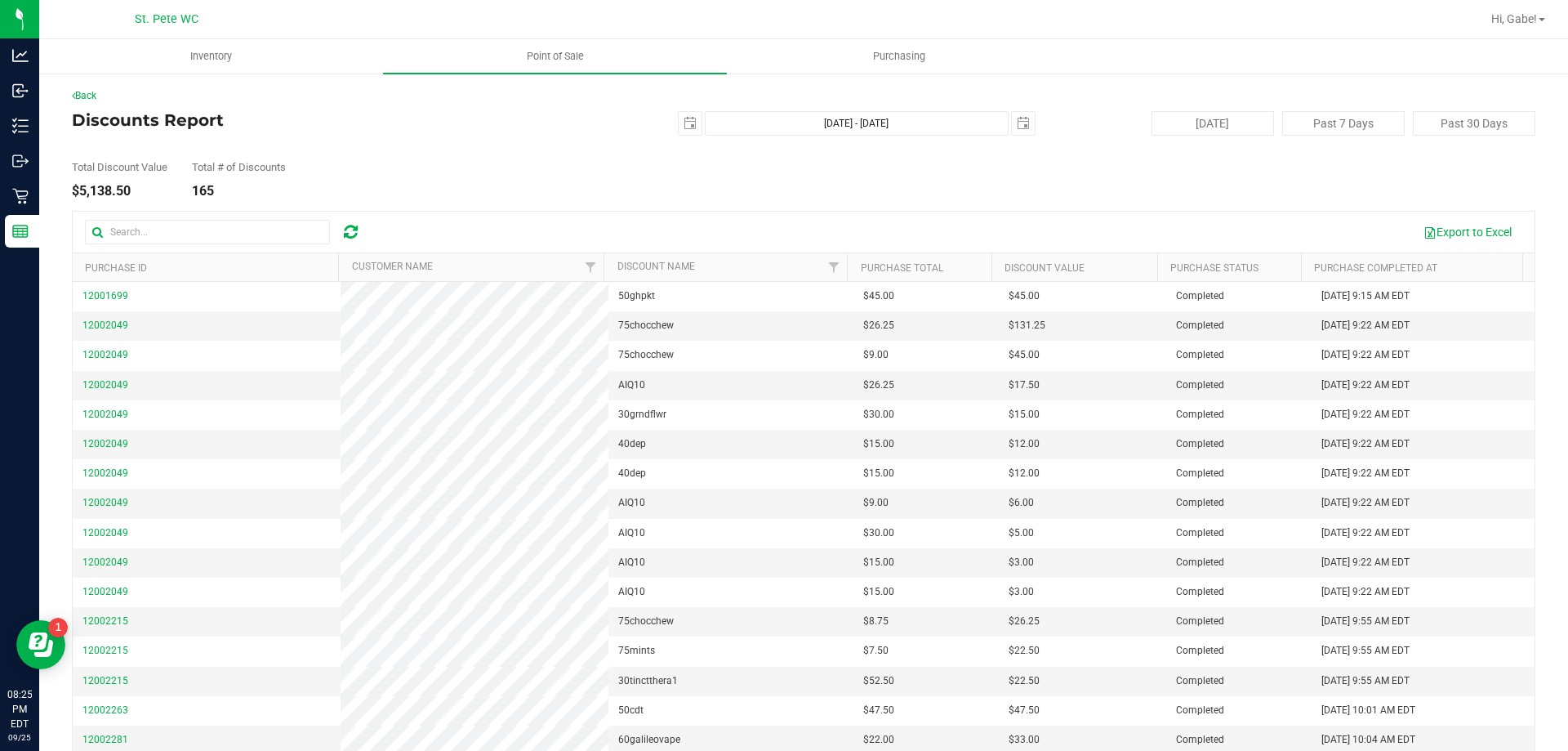
drag, startPoint x: 151, startPoint y: 188, endPoint x: 77, endPoint y: 186, distance: 74.0
click at [77, 186] on div "$5,138.50" at bounding box center [119, 192] width 95 height 13
copy div "5,138.50"
